Goal: Information Seeking & Learning: Learn about a topic

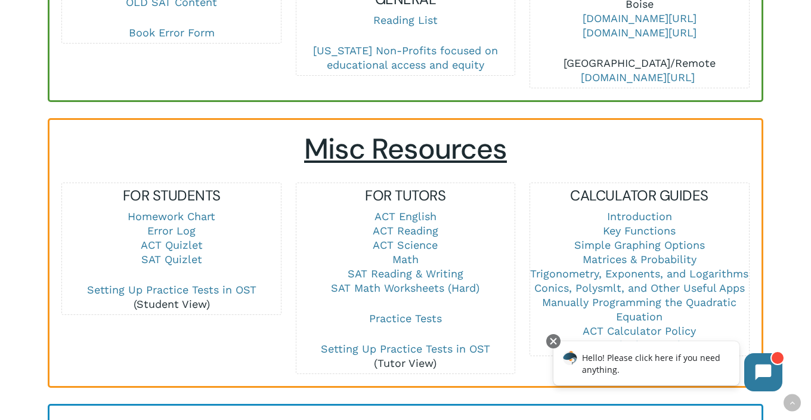
scroll to position [720, 0]
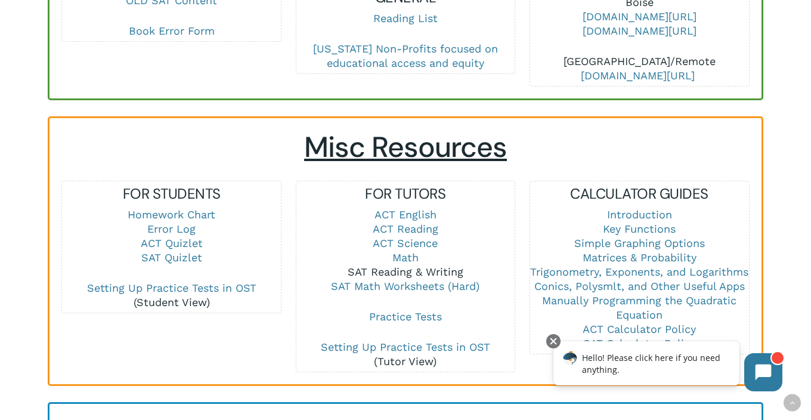
click at [422, 265] on link "SAT Reading & Writing" at bounding box center [406, 271] width 116 height 13
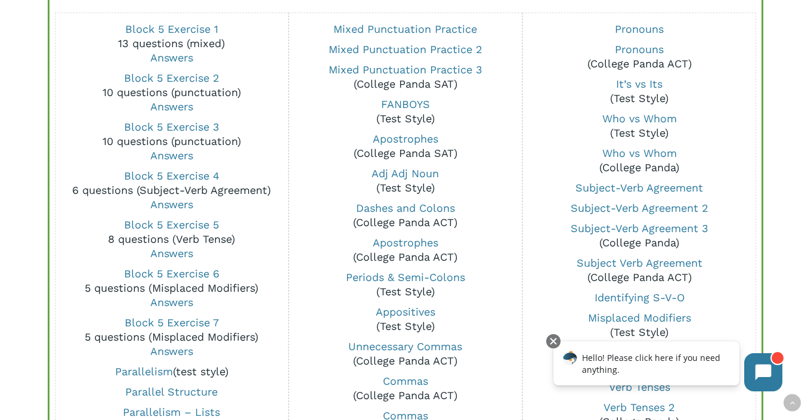
scroll to position [920, 0]
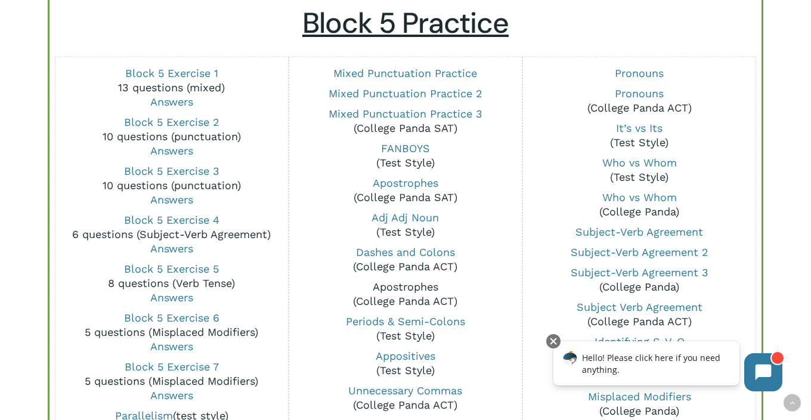
click at [429, 280] on link "Apostrophes" at bounding box center [406, 286] width 66 height 13
